Goal: Navigation & Orientation: Find specific page/section

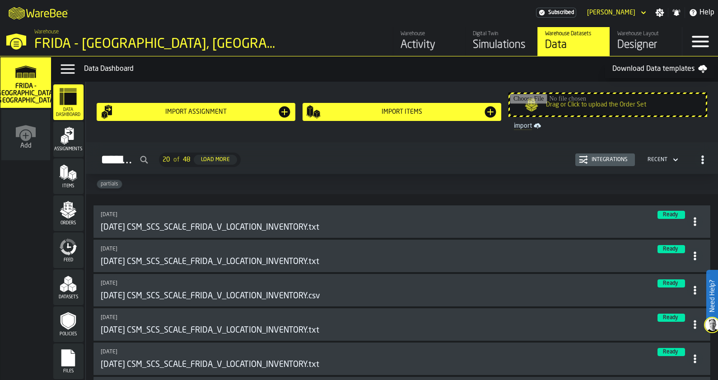
scroll to position [790, 0]
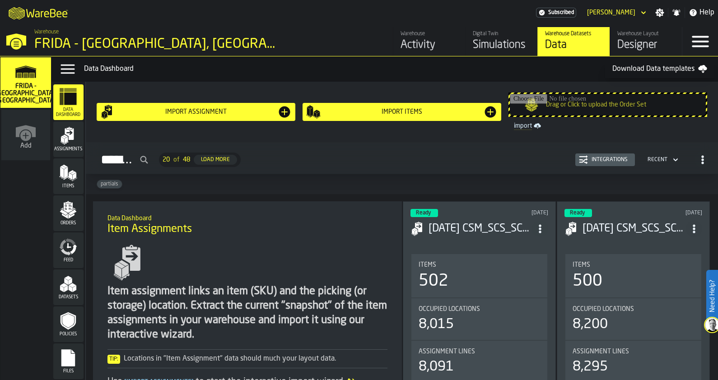
scroll to position [1977, 0]
